Goal: Navigation & Orientation: Find specific page/section

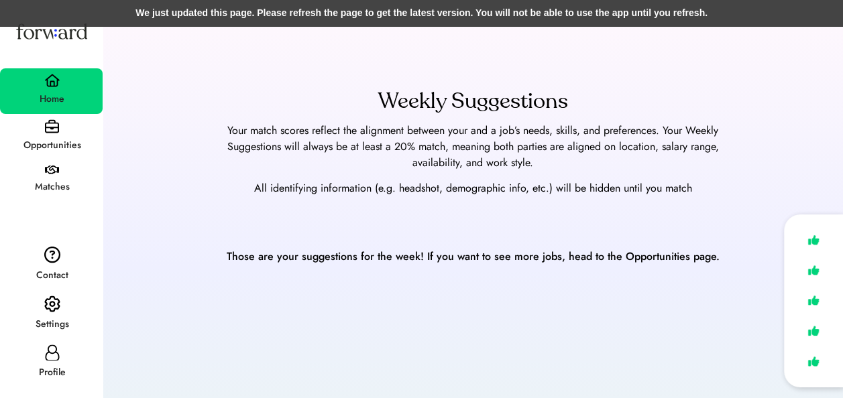
click at [56, 132] on img at bounding box center [52, 126] width 14 height 14
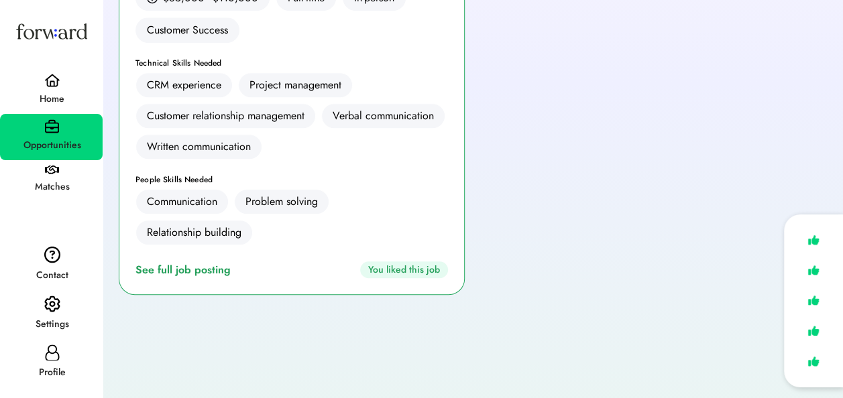
scroll to position [339, 0]
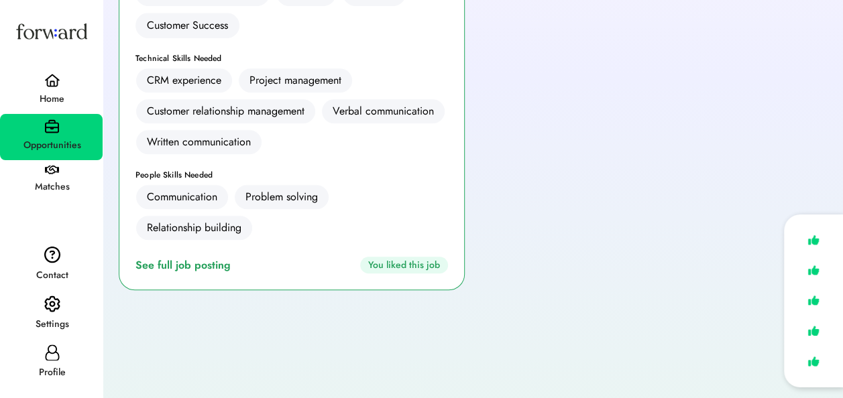
click at [46, 254] on img at bounding box center [52, 254] width 16 height 17
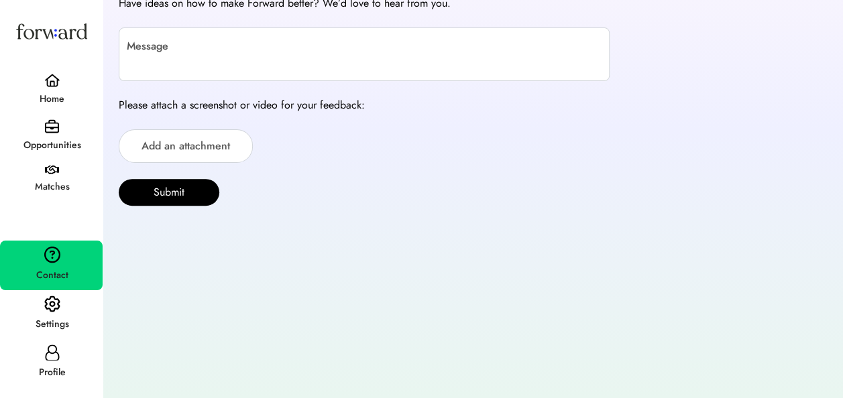
scroll to position [138, 0]
click at [52, 161] on div "Matches" at bounding box center [51, 181] width 103 height 42
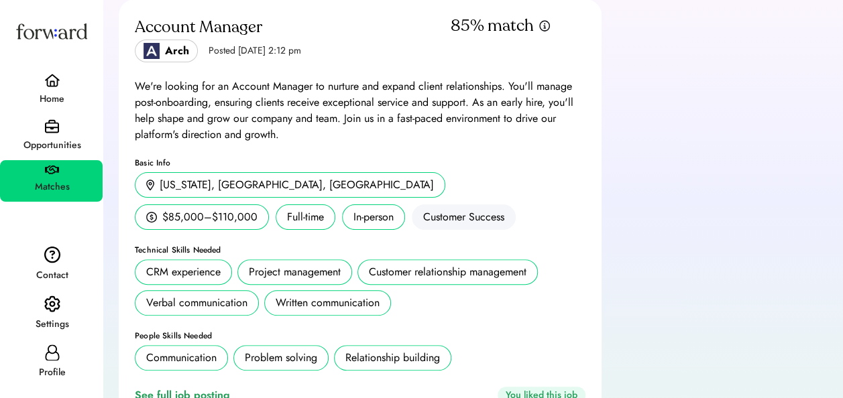
scroll to position [138, 0]
